Goal: Task Accomplishment & Management: Manage account settings

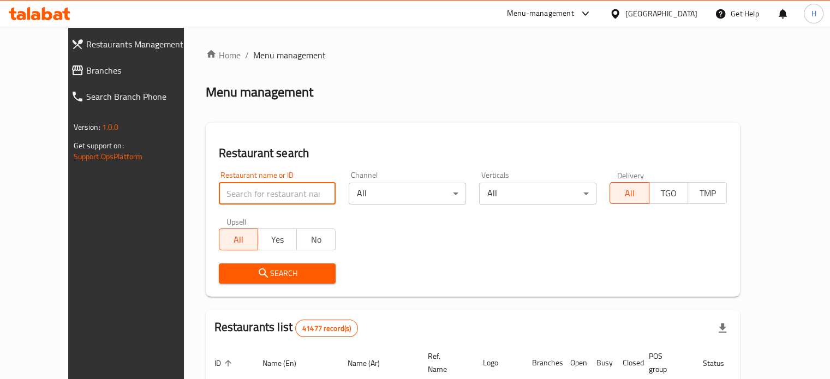
click at [242, 187] on input "search" at bounding box center [277, 194] width 117 height 22
type input "ة"
type input "Munch & Shake"
click at [259, 277] on span "Search" at bounding box center [277, 274] width 100 height 14
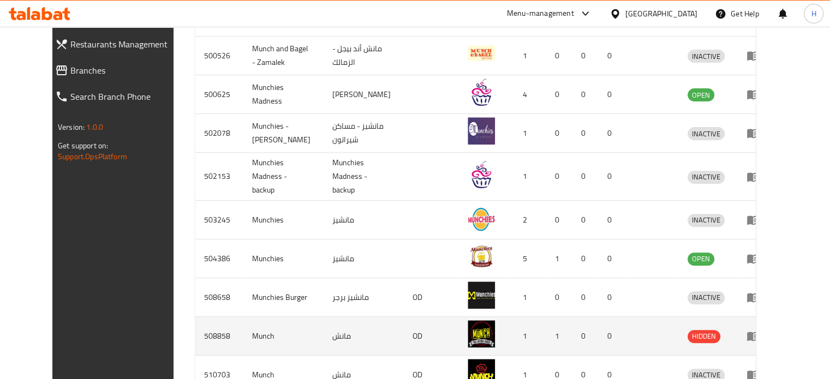
scroll to position [442, 0]
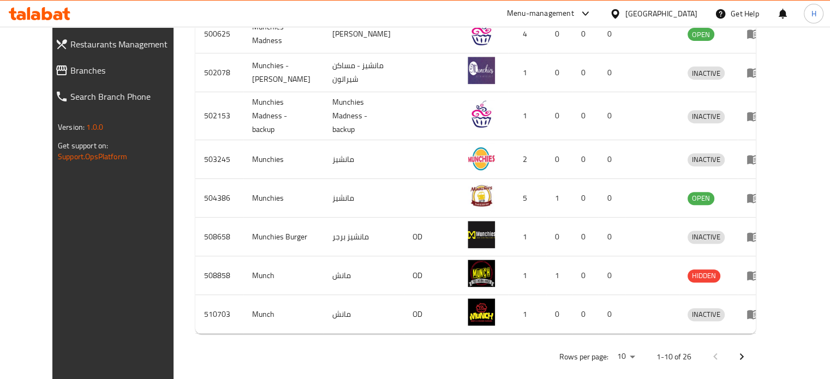
click at [756, 345] on div "Rows per page: 10 1-10 of 26" at bounding box center [475, 357] width 560 height 28
click at [755, 344] on button "Next page" at bounding box center [741, 357] width 26 height 26
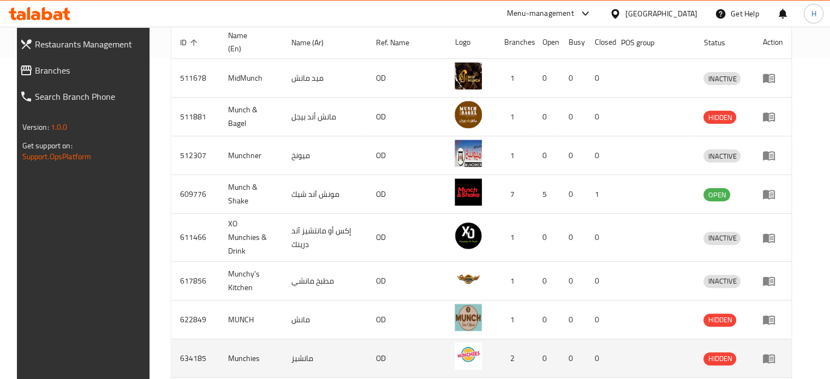
scroll to position [430, 0]
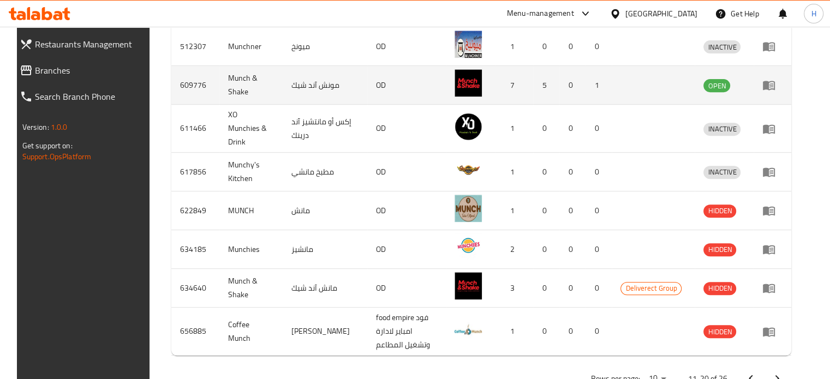
click at [778, 75] on td "enhanced table" at bounding box center [772, 85] width 38 height 39
click at [775, 81] on icon "enhanced table" at bounding box center [769, 85] width 12 height 9
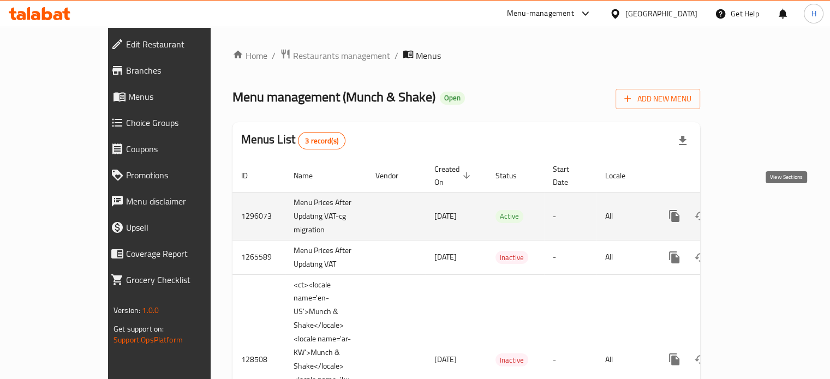
click at [766, 207] on link "enhanced table" at bounding box center [753, 216] width 26 height 26
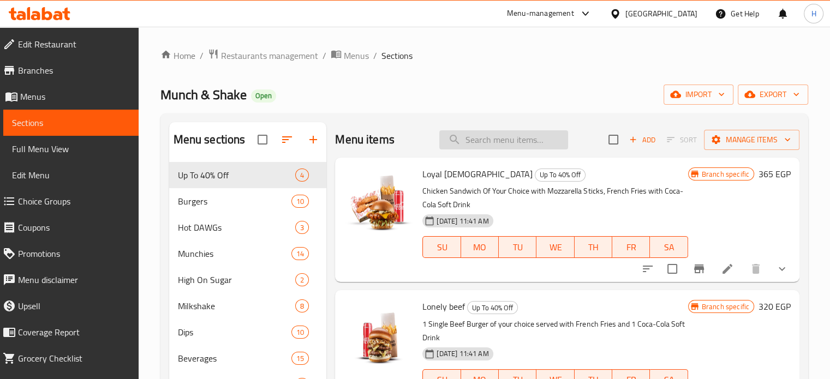
click at [530, 141] on input "search" at bounding box center [503, 139] width 129 height 19
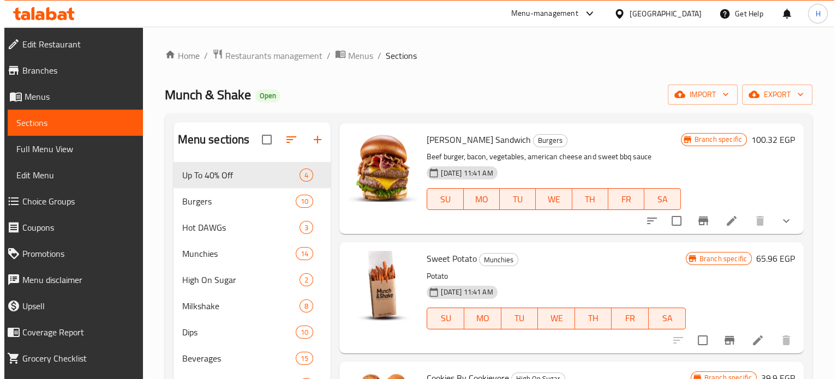
scroll to position [382, 0]
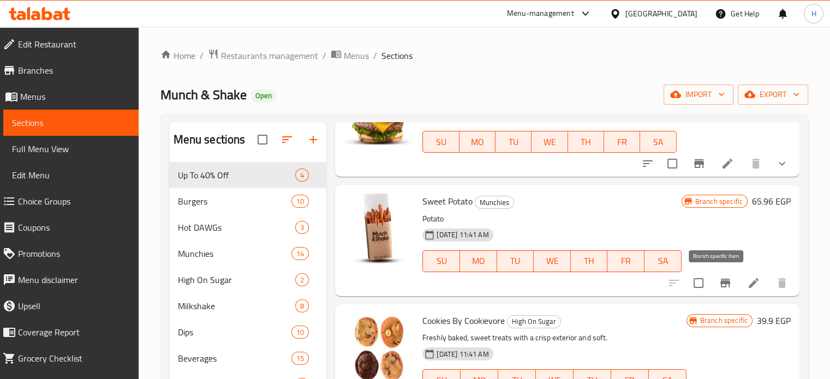
type input "sweet"
click at [718, 277] on icon "Branch-specific-item" at bounding box center [724, 283] width 13 height 13
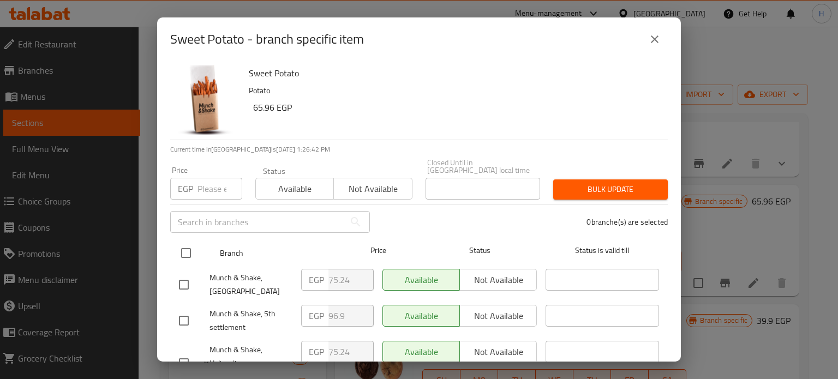
click at [188, 247] on input "checkbox" at bounding box center [186, 253] width 23 height 23
checkbox input "true"
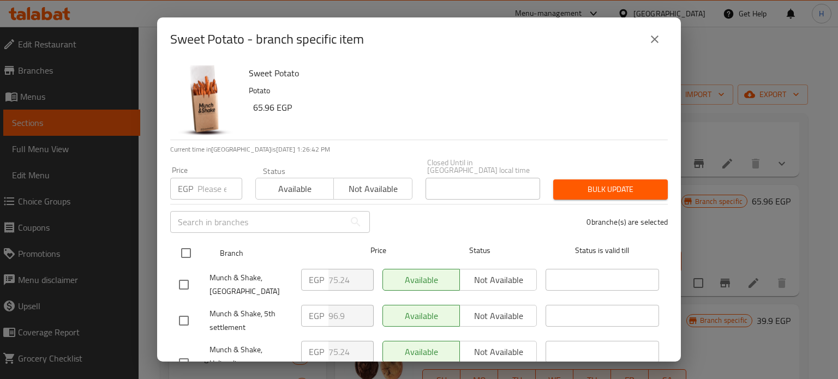
checkbox input "true"
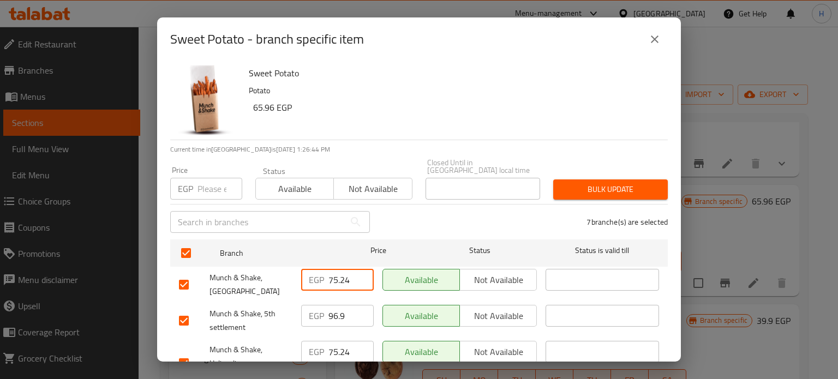
drag, startPoint x: 349, startPoint y: 272, endPoint x: 313, endPoint y: 270, distance: 36.1
click at [313, 270] on div "EGP 75.24 ​" at bounding box center [337, 280] width 73 height 22
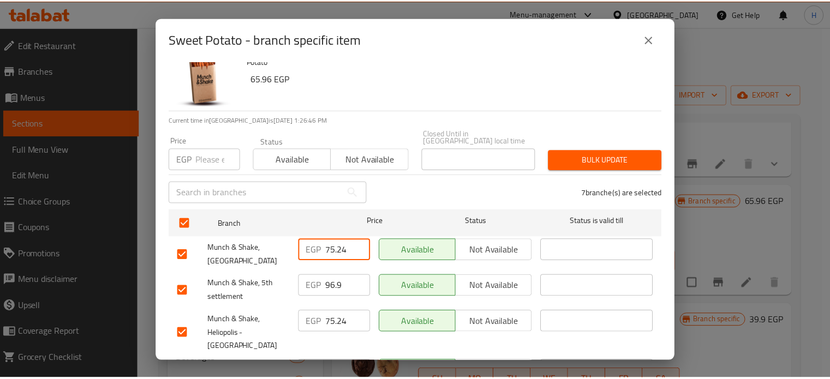
scroll to position [28, 0]
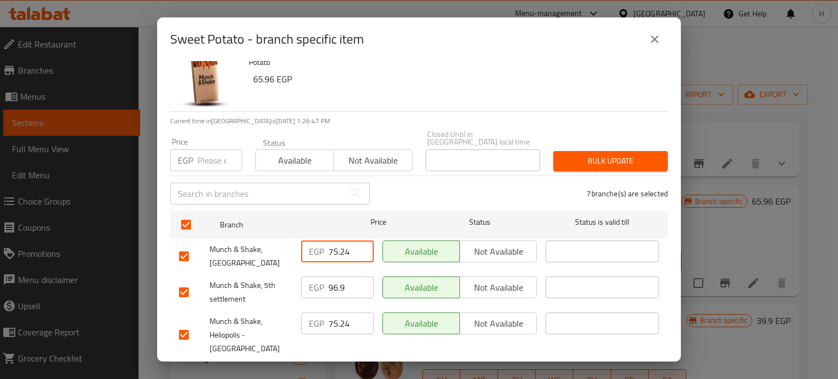
click at [218, 157] on input "number" at bounding box center [219, 160] width 45 height 22
paste input "75.24"
type input "75.24"
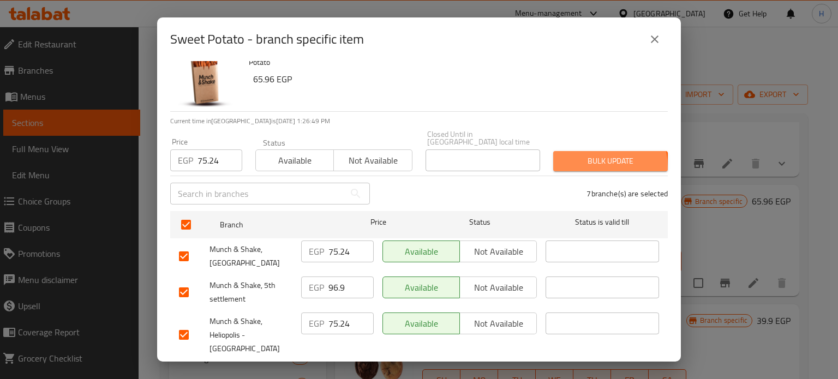
click at [578, 160] on span "Bulk update" at bounding box center [610, 161] width 97 height 14
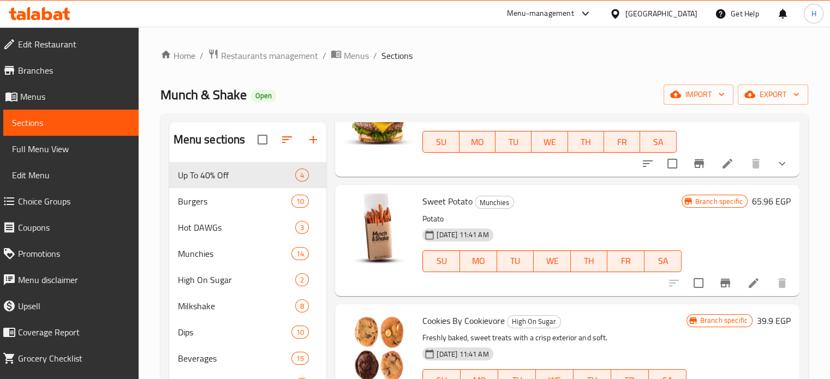
click at [46, 15] on icon at bounding box center [40, 13] width 62 height 13
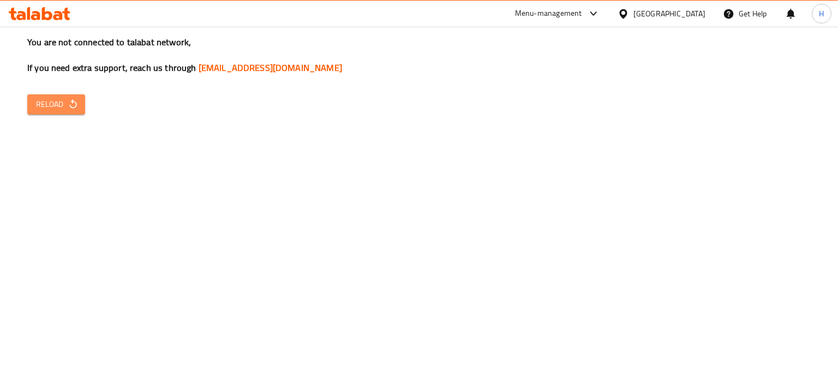
click at [61, 105] on span "Reload" at bounding box center [56, 105] width 40 height 14
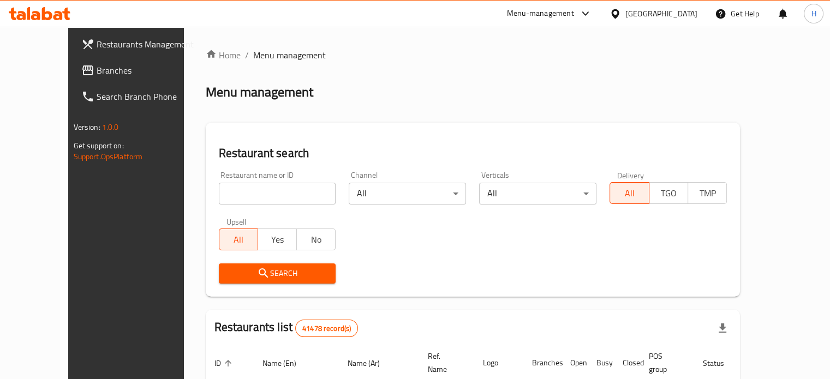
click at [244, 196] on input "search" at bounding box center [277, 194] width 117 height 22
type input "bibo"
click at [252, 266] on button "Search" at bounding box center [277, 274] width 117 height 20
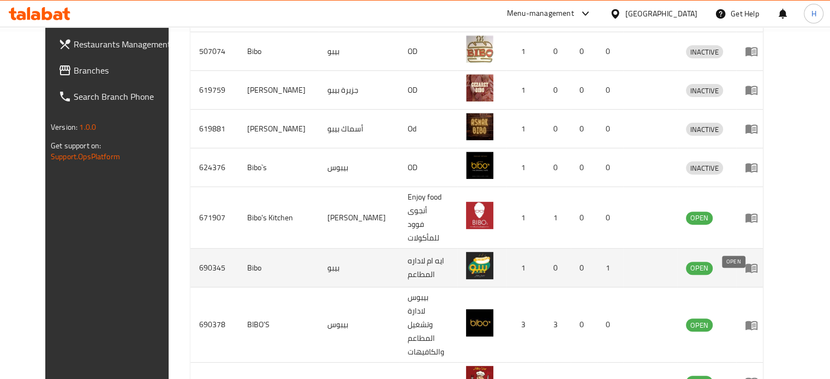
scroll to position [349, 0]
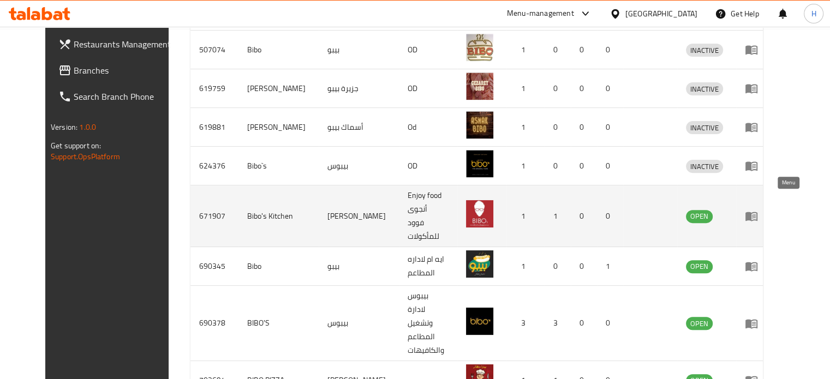
click at [756, 214] on icon "enhanced table" at bounding box center [754, 216] width 4 height 4
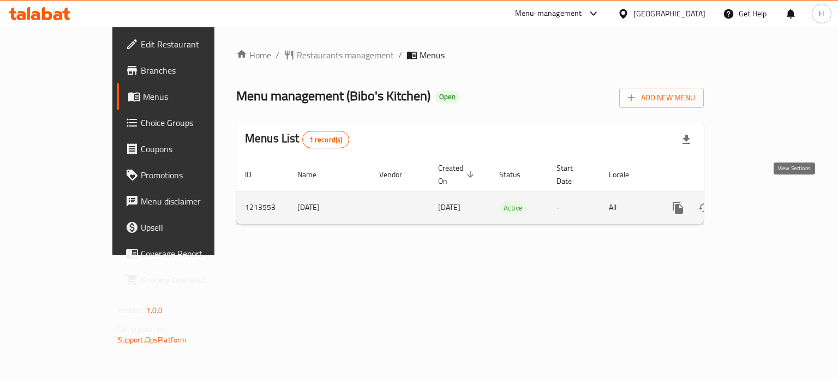
click at [763, 201] on icon "enhanced table" at bounding box center [756, 207] width 13 height 13
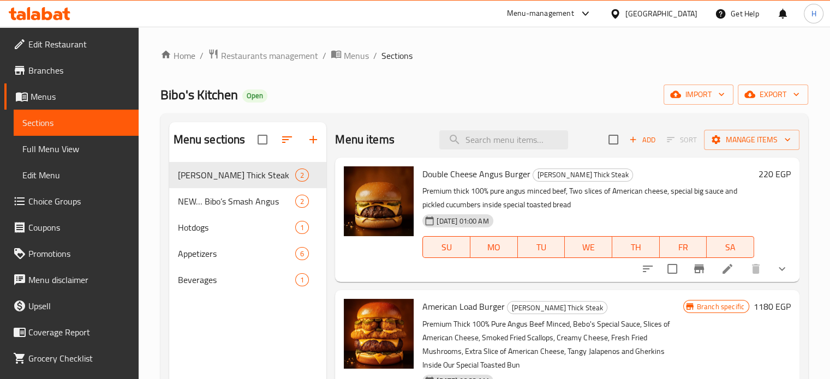
scroll to position [109, 0]
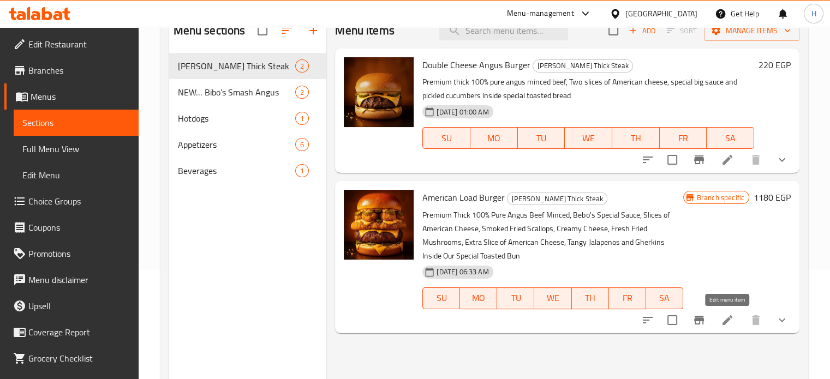
click at [726, 323] on icon at bounding box center [727, 320] width 13 height 13
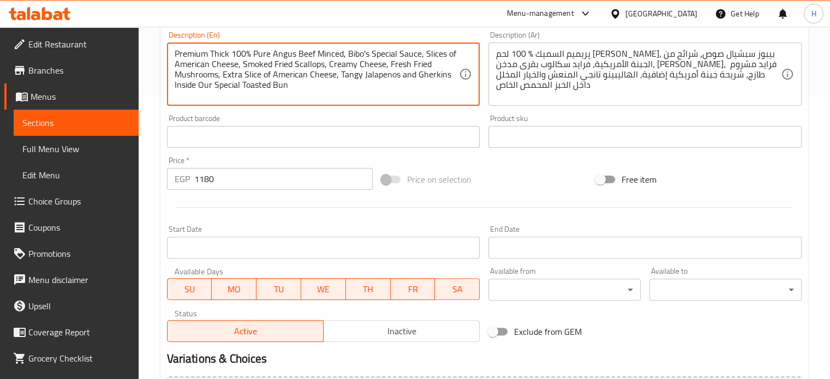
scroll to position [469, 0]
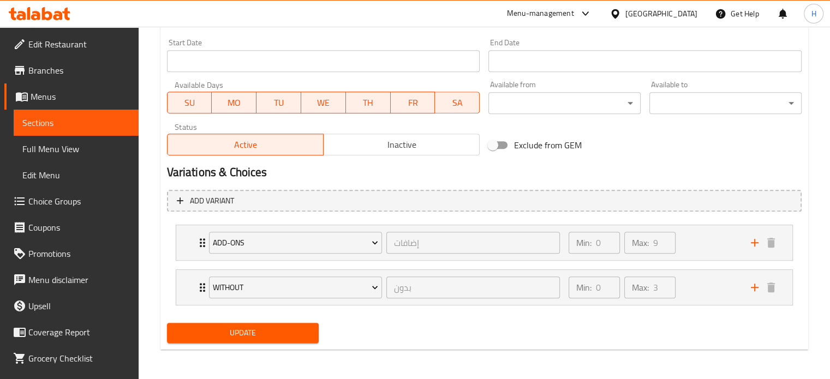
type textarea "Premium Thick 100% Pure Angus Beef Minced, Bibo's Special Sauce, Slices of Amer…"
click at [276, 337] on span "Update" at bounding box center [243, 333] width 135 height 14
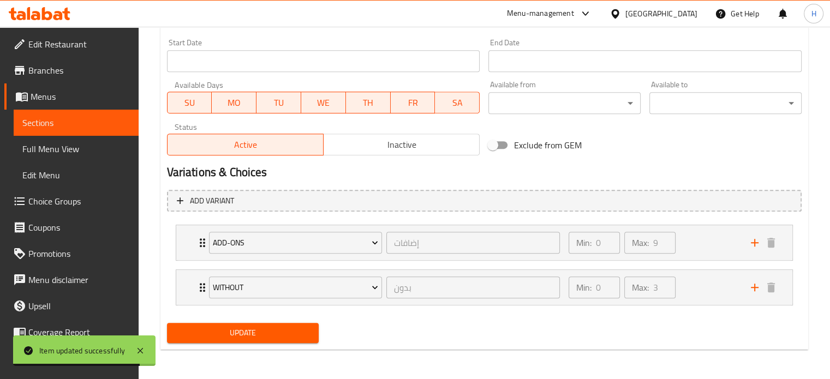
click at [48, 14] on icon at bounding box center [40, 13] width 62 height 13
